Goal: Entertainment & Leisure: Browse casually

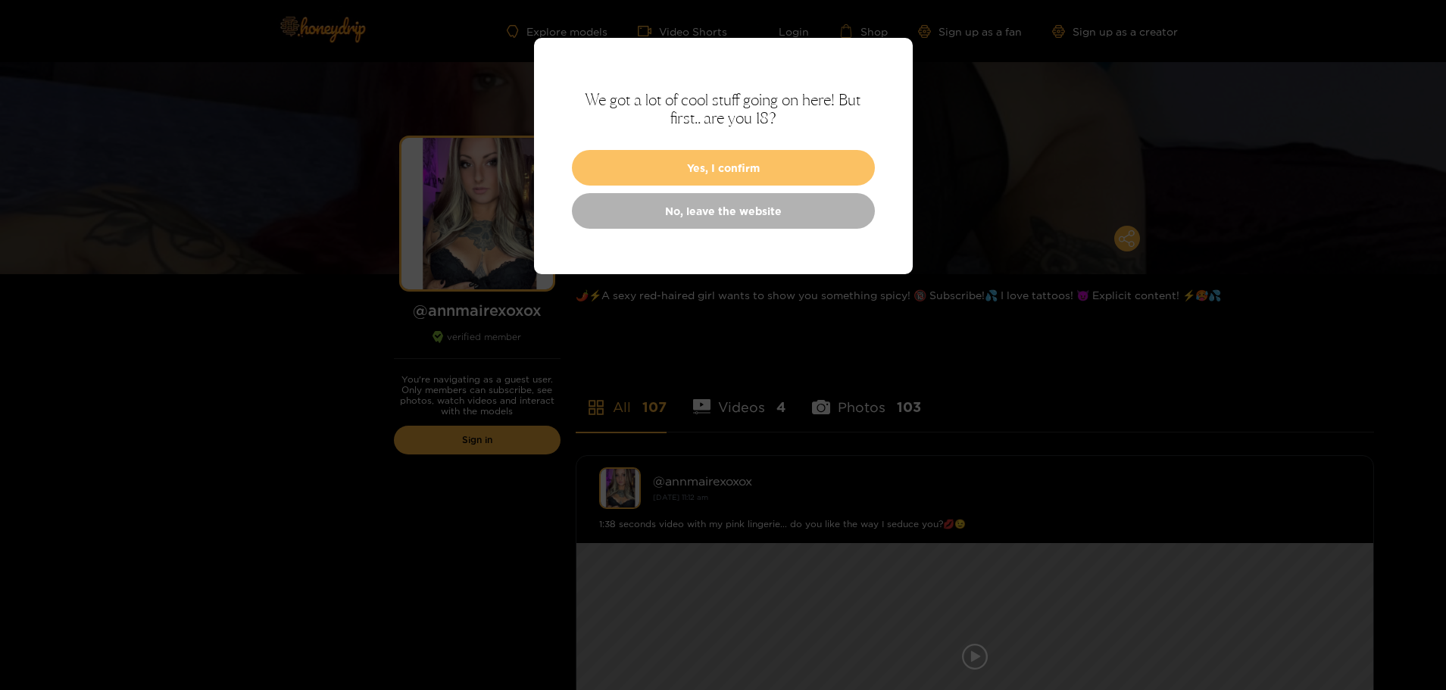
click at [669, 186] on button "Yes, I confirm" at bounding box center [723, 168] width 303 height 36
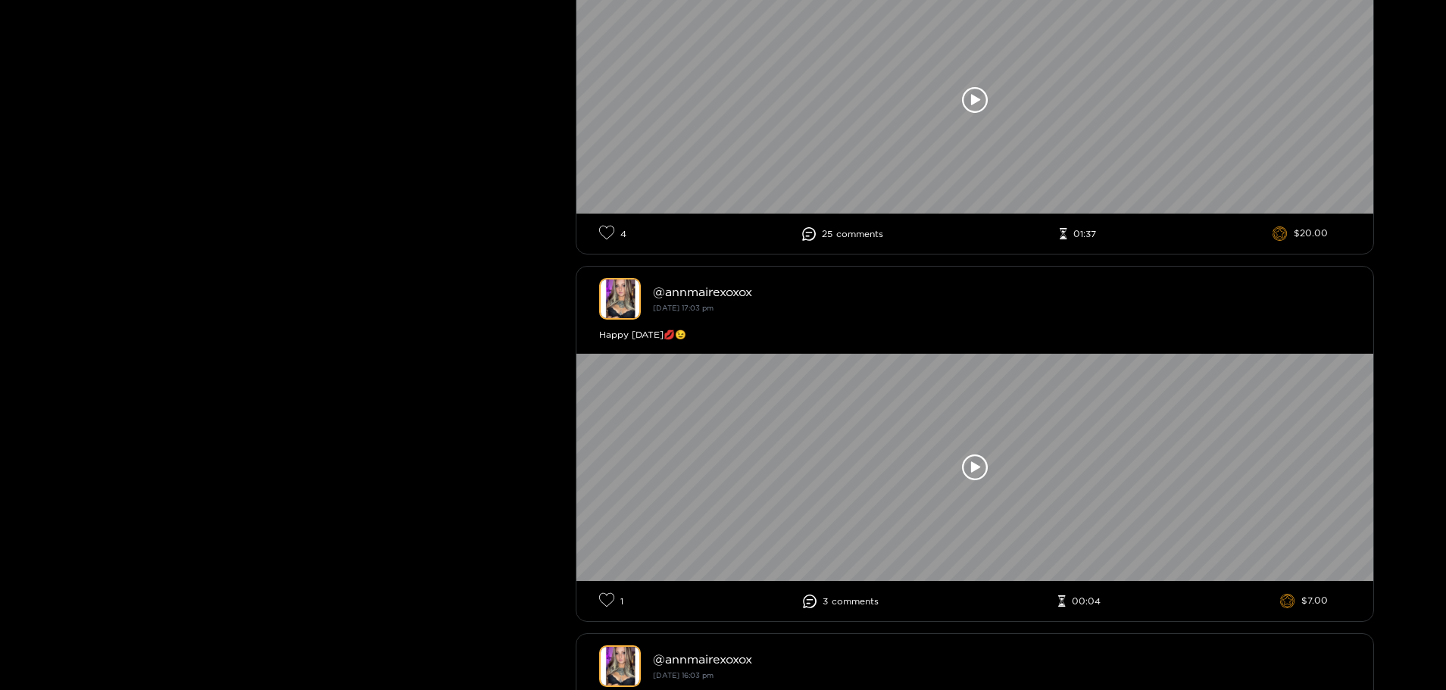
scroll to position [606, 0]
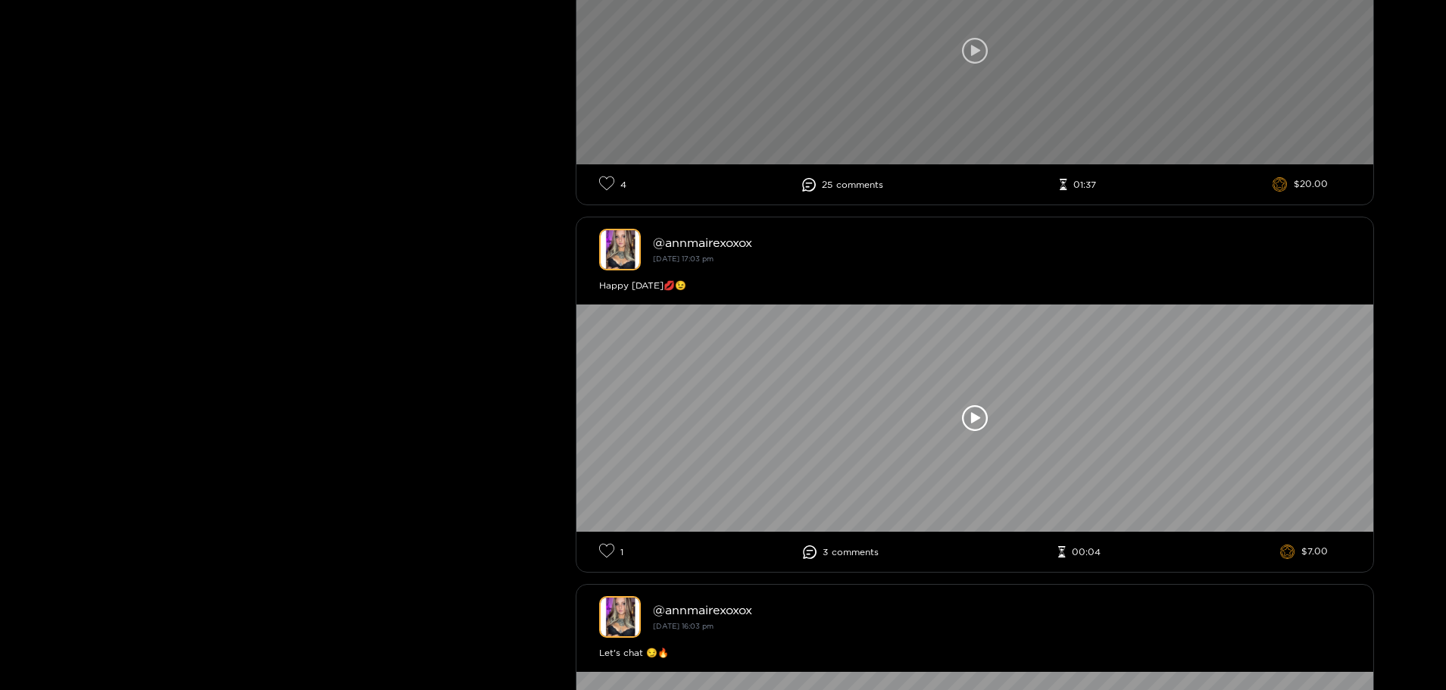
click at [962, 64] on icon at bounding box center [975, 51] width 26 height 26
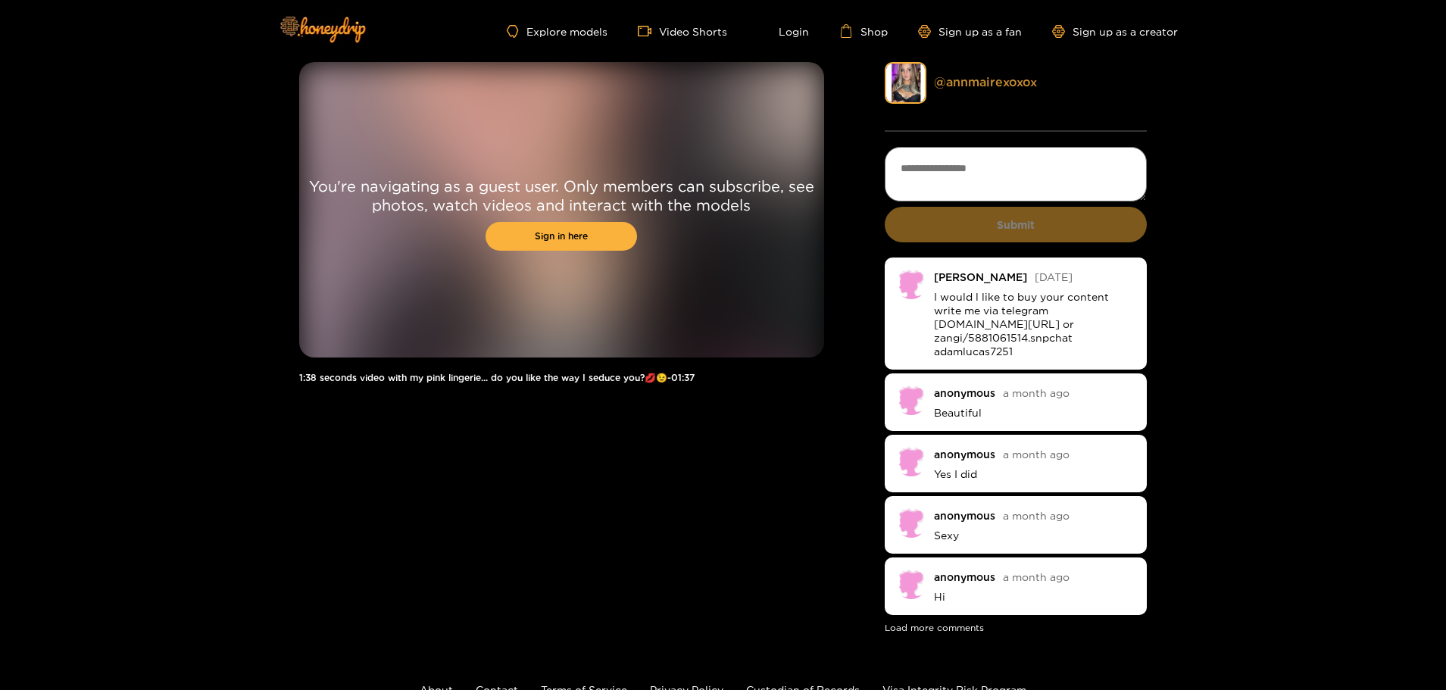
click at [1037, 89] on link "@ annmairexoxox" at bounding box center [985, 82] width 103 height 14
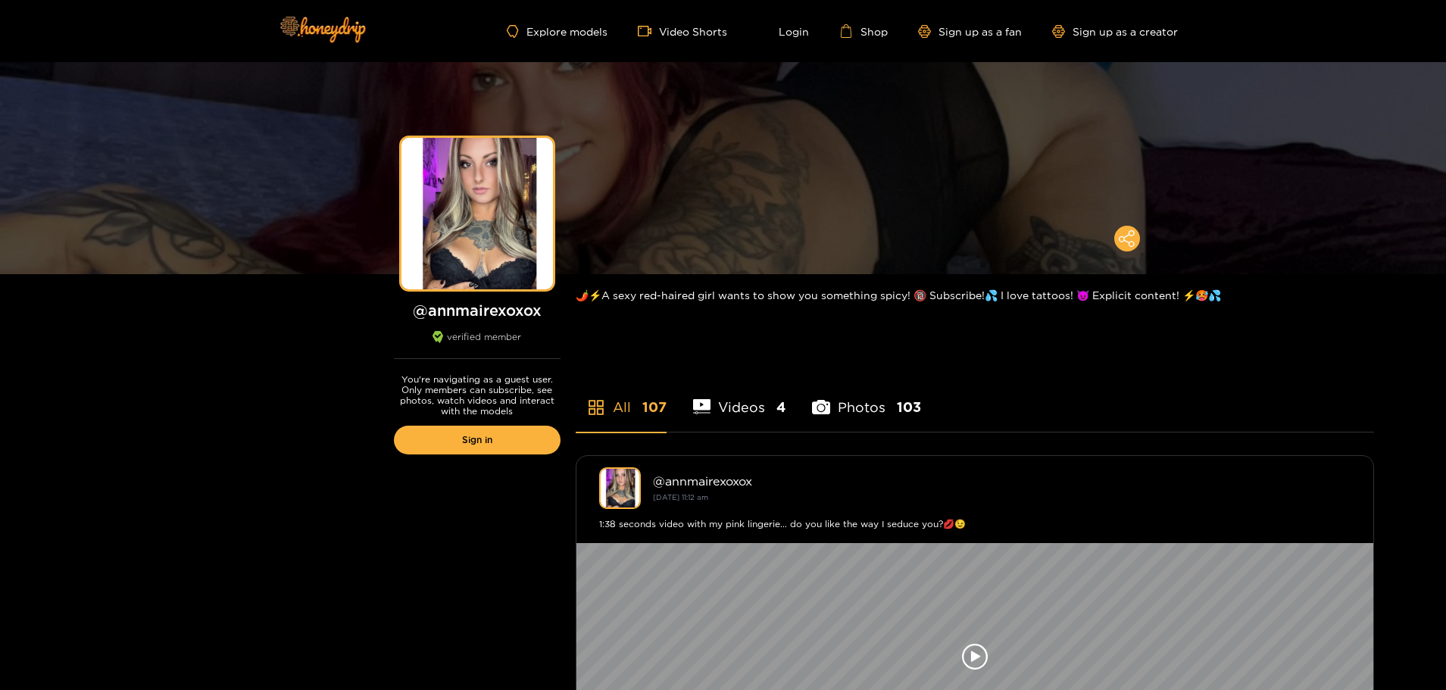
click at [406, 320] on h1 "@ annmairexoxox" at bounding box center [477, 310] width 167 height 19
click at [407, 320] on h1 "@ annmairexoxox" at bounding box center [477, 310] width 167 height 19
